Goal: Task Accomplishment & Management: Manage account settings

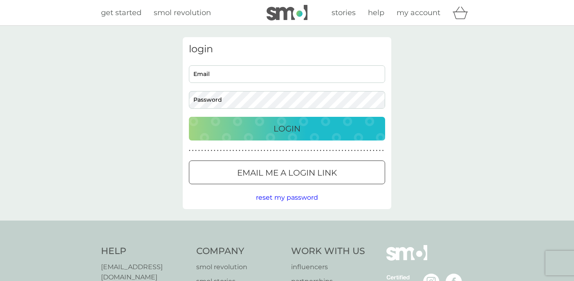
type input "[PERSON_NAME][EMAIL_ADDRESS][PERSON_NAME][DOMAIN_NAME]"
click at [324, 129] on div "Login" at bounding box center [287, 128] width 180 height 13
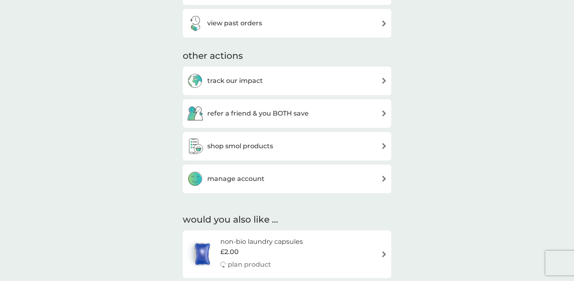
scroll to position [353, 0]
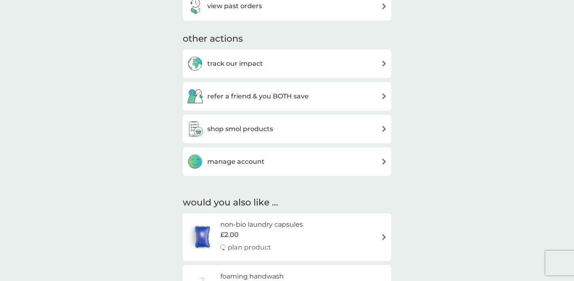
click at [357, 159] on div "manage account" at bounding box center [287, 162] width 200 height 16
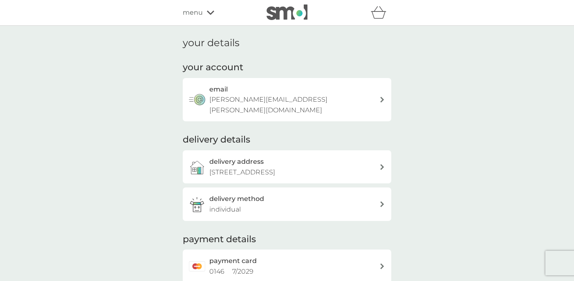
click at [382, 164] on icon at bounding box center [382, 167] width 4 height 6
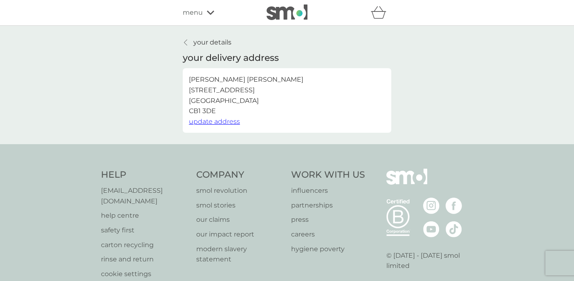
click at [212, 123] on span "update address" at bounding box center [214, 122] width 51 height 8
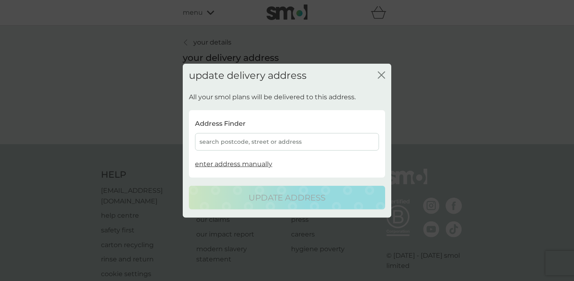
click at [249, 138] on div "search postcode, street or address" at bounding box center [287, 142] width 184 height 18
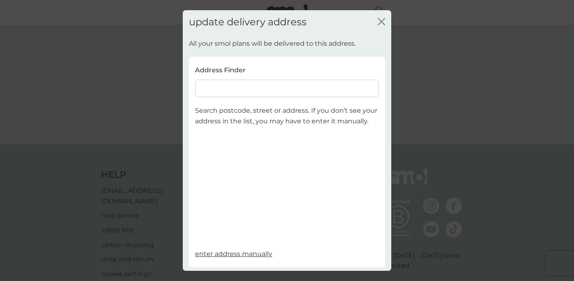
click at [260, 86] on input at bounding box center [287, 89] width 184 height 18
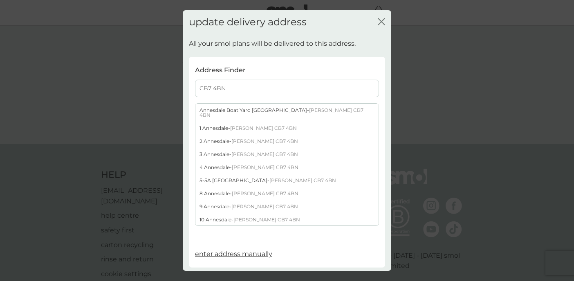
type input "CB7 4BN"
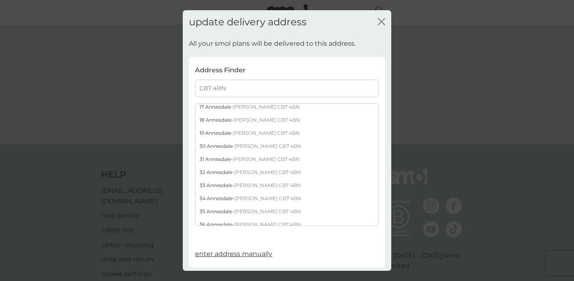
scroll to position [192, 0]
click at [232, 154] on div "31 Annesdale - Ely CB7 4BN" at bounding box center [286, 158] width 183 height 13
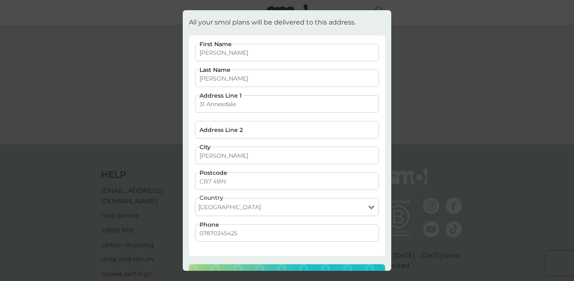
scroll to position [46, 0]
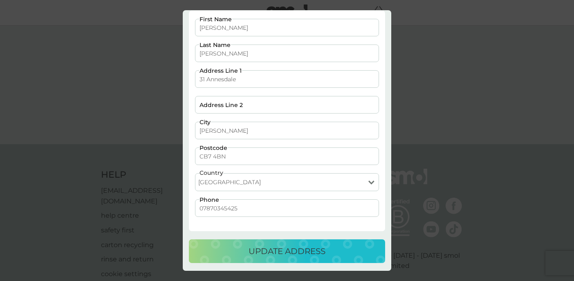
click at [314, 253] on p "update address" at bounding box center [286, 251] width 77 height 13
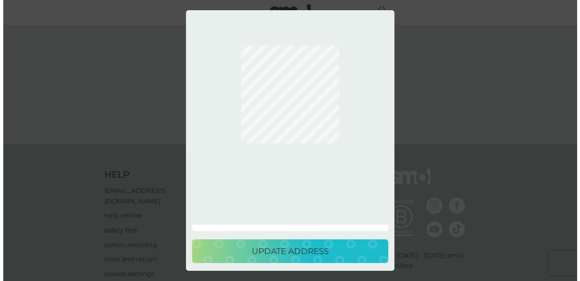
scroll to position [0, 0]
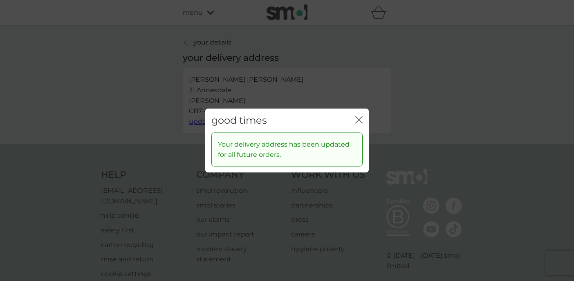
click at [358, 121] on icon "close" at bounding box center [356, 120] width 3 height 7
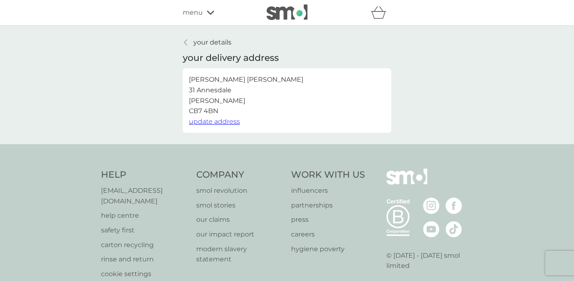
click at [185, 42] on icon at bounding box center [185, 42] width 3 height 7
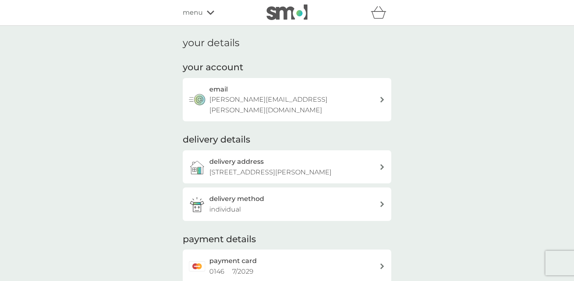
click at [209, 12] on icon at bounding box center [210, 12] width 7 height 5
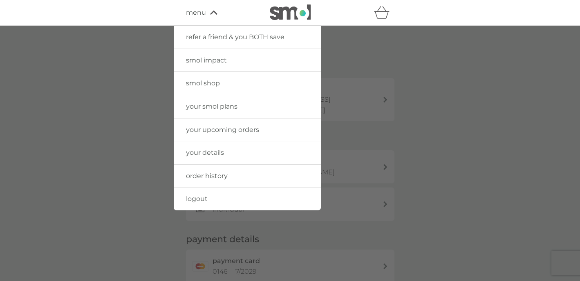
click at [223, 133] on span "your upcoming orders" at bounding box center [222, 130] width 73 height 8
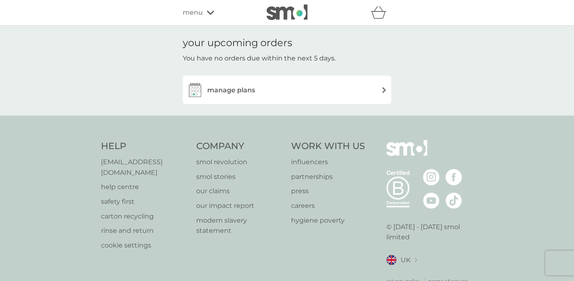
click at [194, 16] on span "menu" at bounding box center [193, 12] width 20 height 11
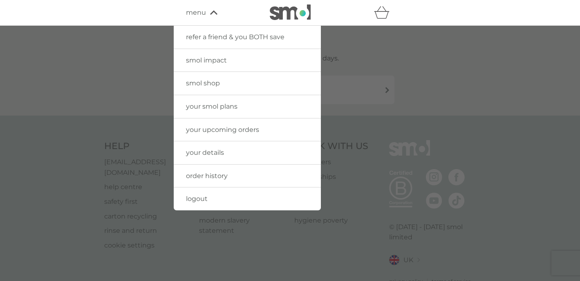
click at [198, 199] on span "logout" at bounding box center [197, 199] width 22 height 8
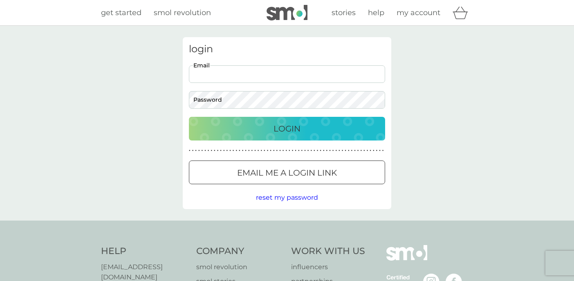
type input "[PERSON_NAME][EMAIL_ADDRESS][PERSON_NAME][DOMAIN_NAME]"
click at [428, 71] on div "login [PERSON_NAME][EMAIL_ADDRESS][PERSON_NAME][DOMAIN_NAME] Email Password Log…" at bounding box center [287, 123] width 574 height 195
